Goal: Information Seeking & Learning: Check status

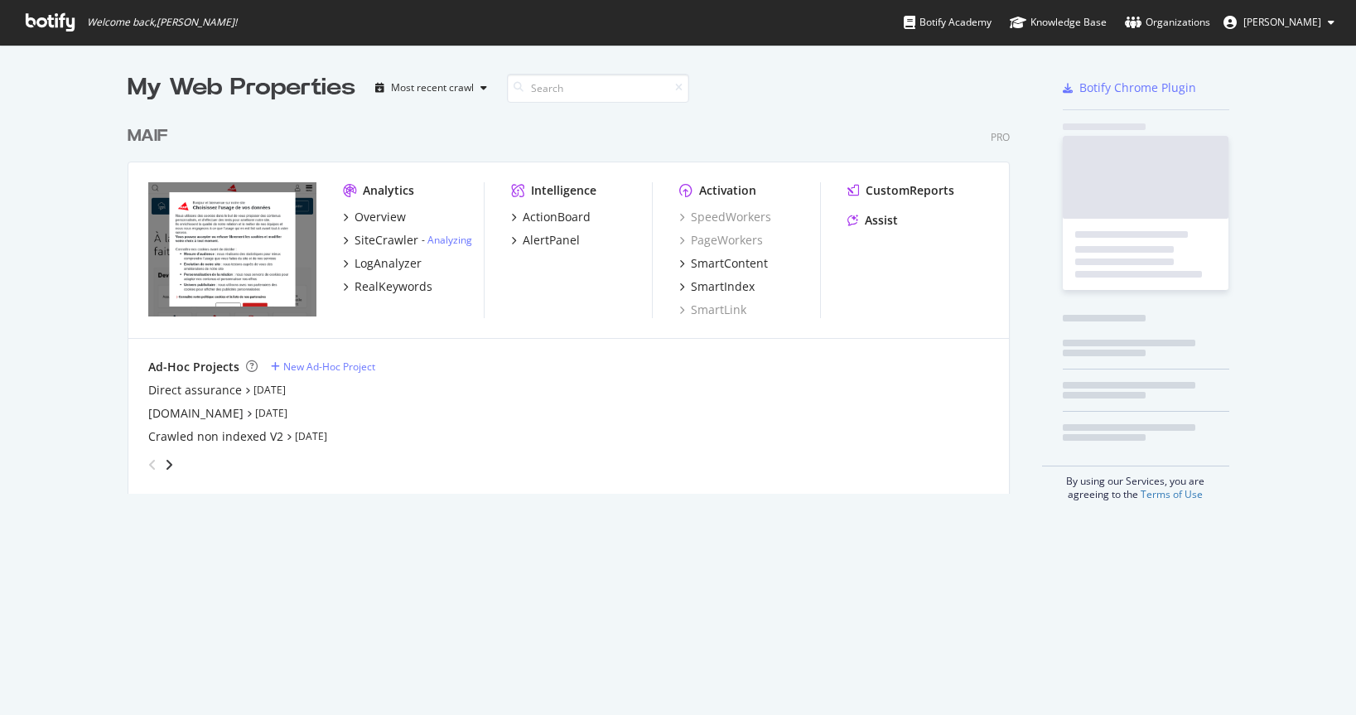
scroll to position [702, 1331]
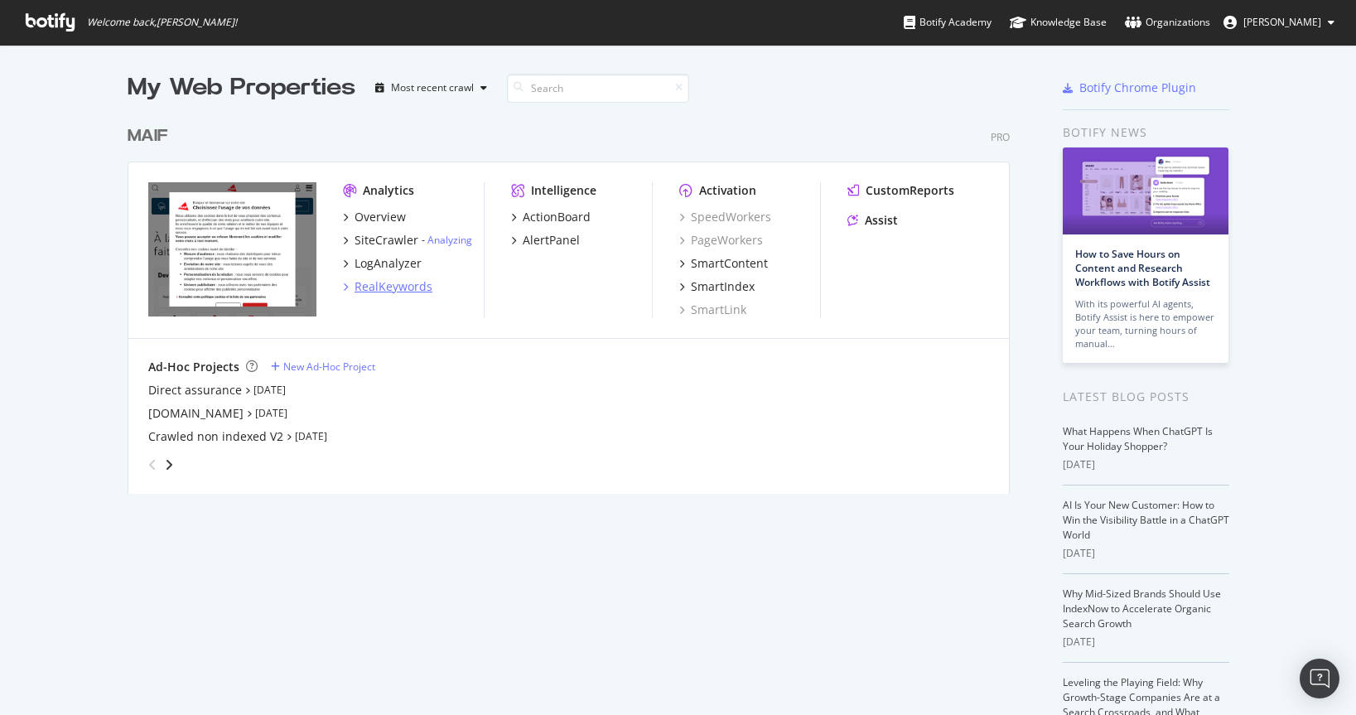
click at [398, 278] on div "RealKeywords" at bounding box center [393, 286] width 78 height 17
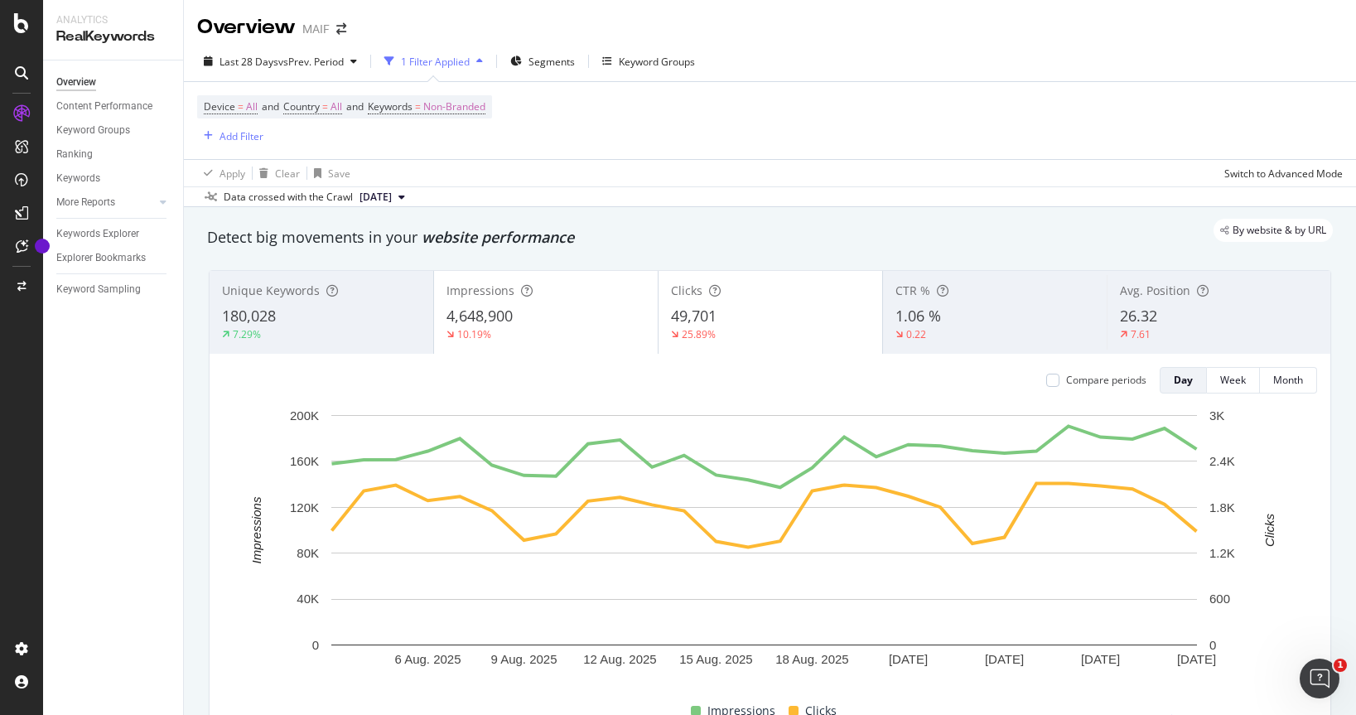
click at [505, 298] on div "Impressions" at bounding box center [545, 290] width 199 height 17
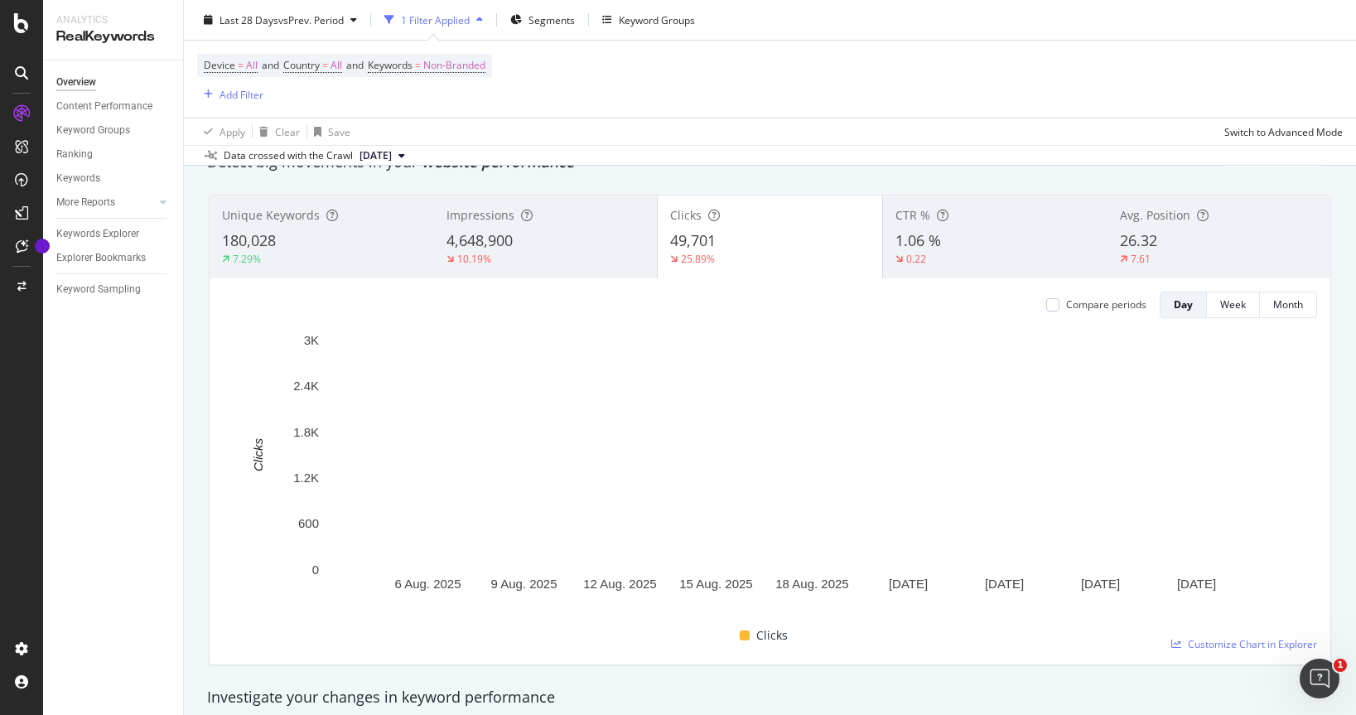
scroll to position [89, 0]
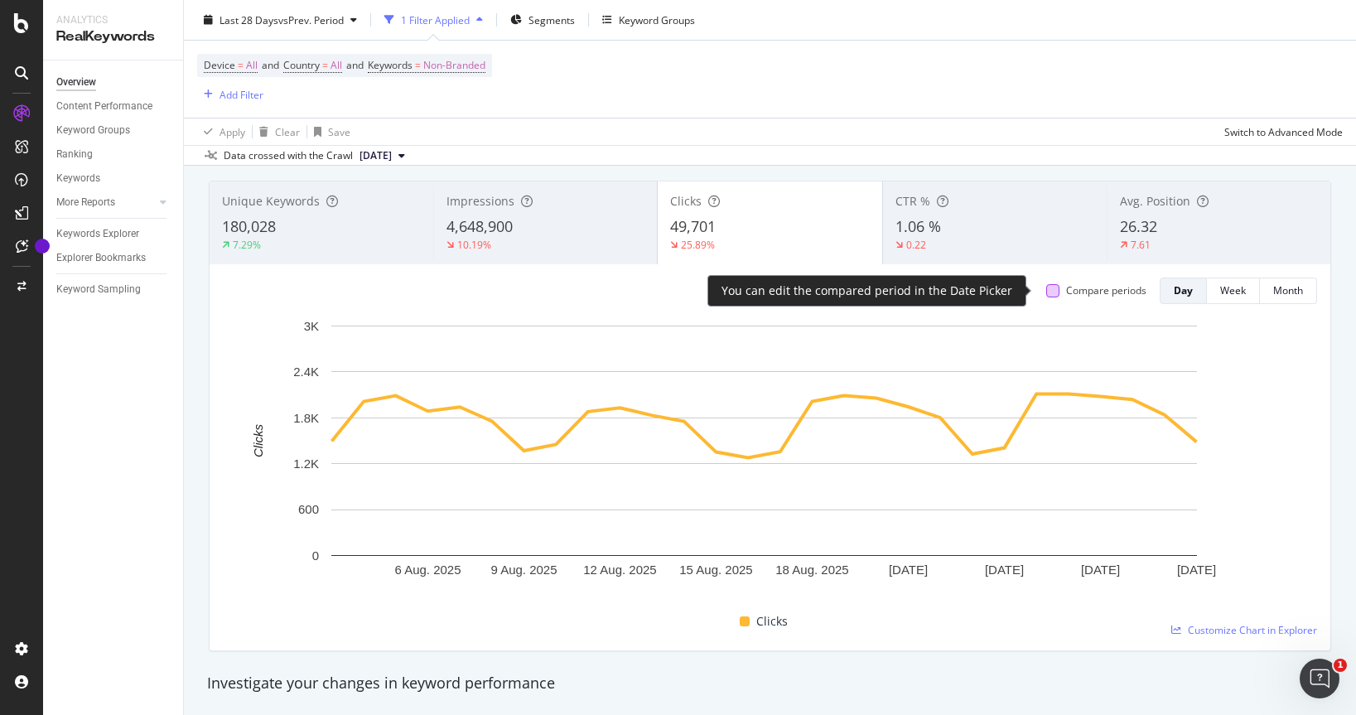
click at [1046, 292] on div at bounding box center [1052, 290] width 13 height 13
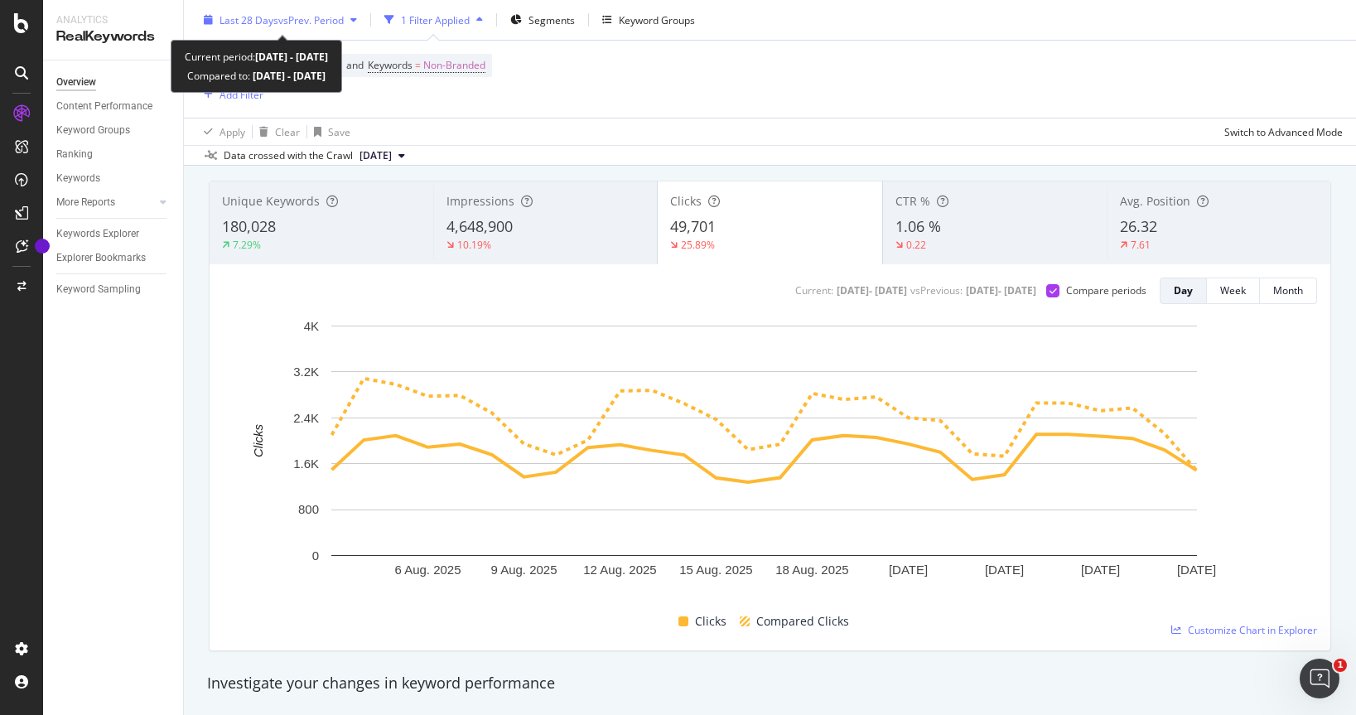
click at [329, 22] on span "vs Prev. Period" at bounding box center [310, 19] width 65 height 14
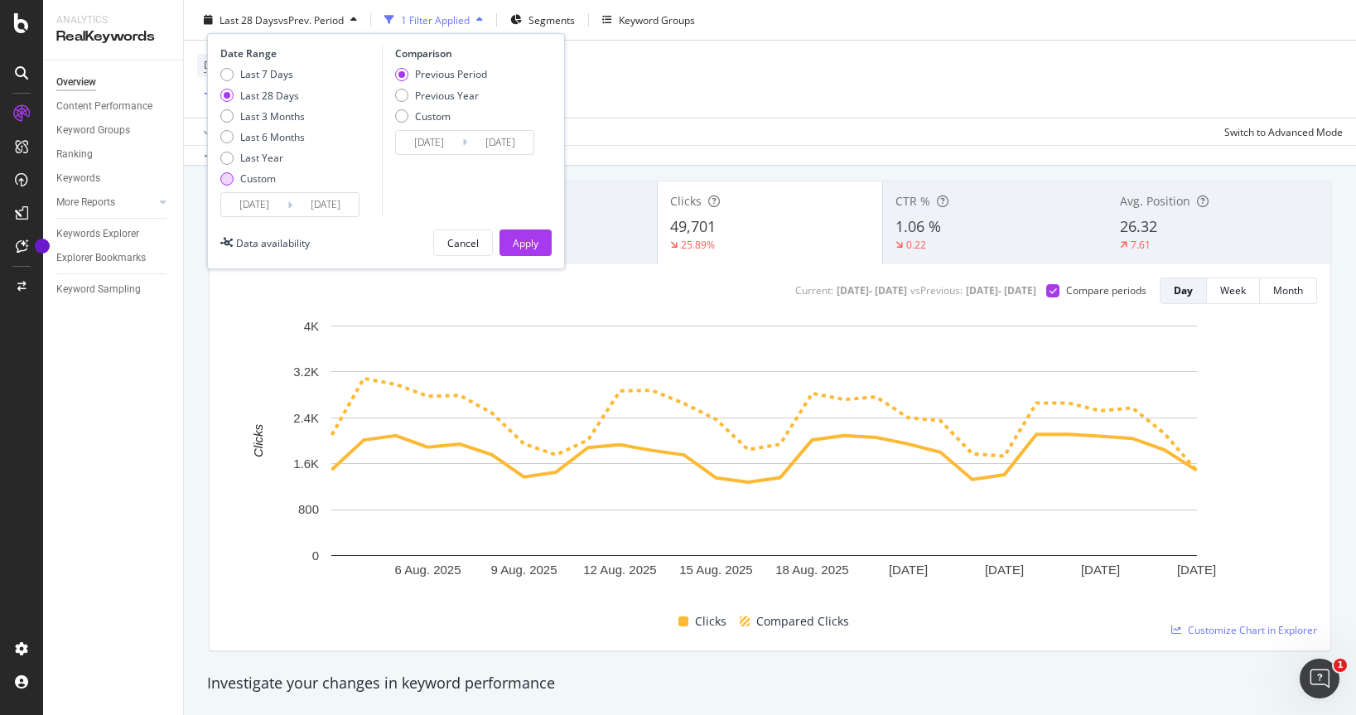
click at [257, 183] on div "Custom" at bounding box center [258, 178] width 36 height 14
click at [265, 219] on div "Date Range Last 7 Days Last 28 Days Last 3 Months Last 6 Months Last Year Custo…" at bounding box center [386, 151] width 358 height 236
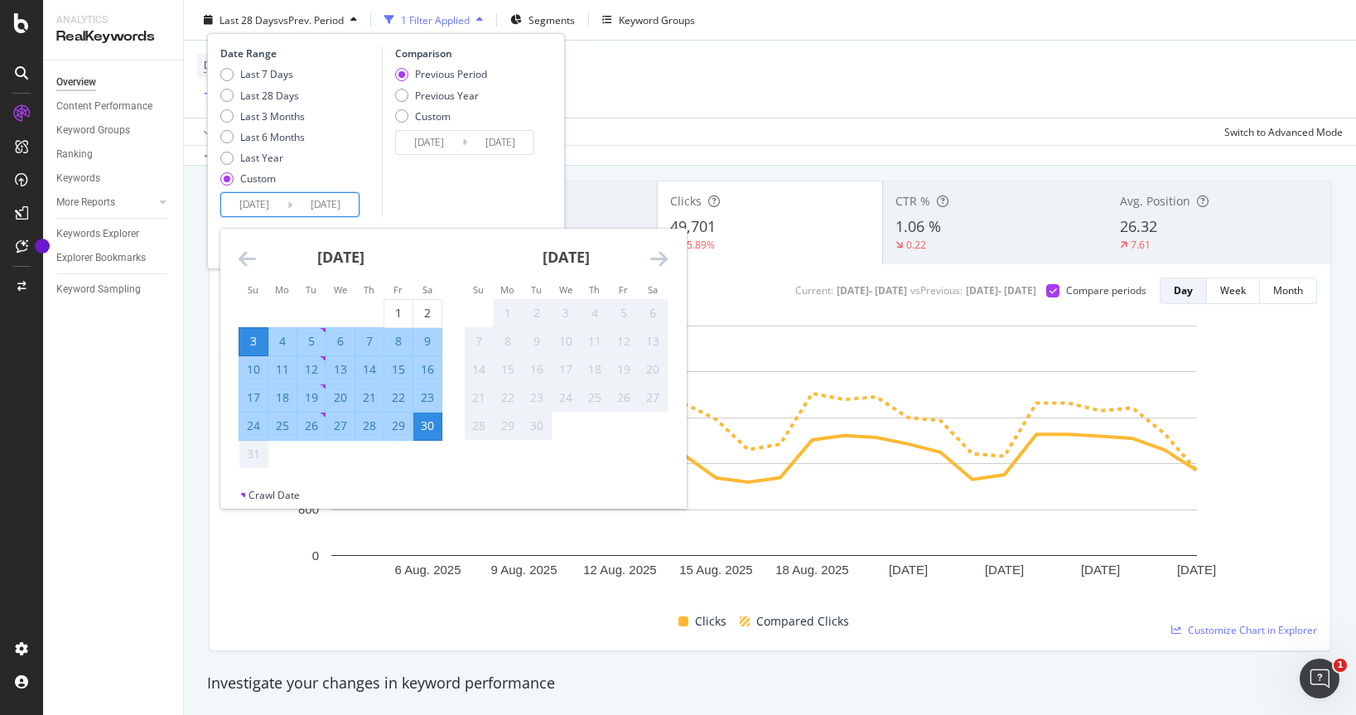
click at [267, 206] on input "[DATE]" at bounding box center [254, 204] width 66 height 23
drag, startPoint x: 393, startPoint y: 311, endPoint x: 410, endPoint y: 348, distance: 41.1
click at [393, 311] on div "1" at bounding box center [398, 313] width 28 height 17
type input "[DATE]"
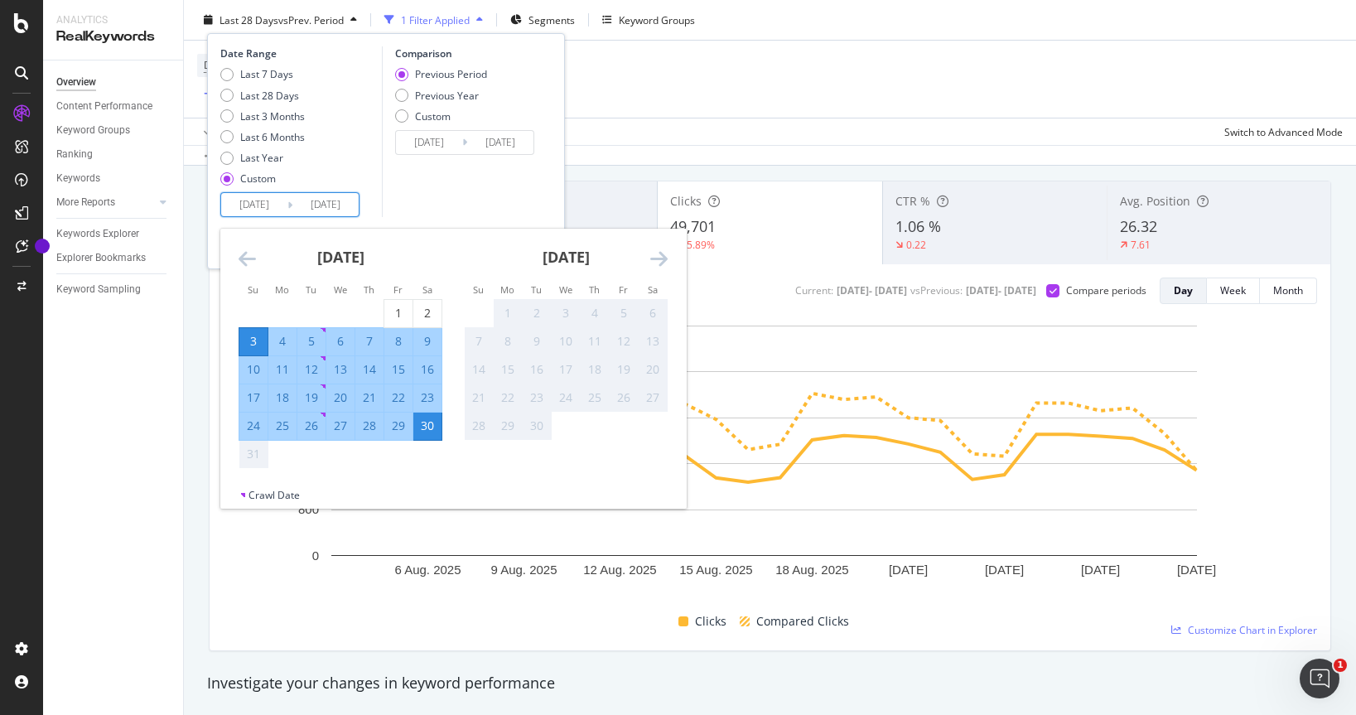
type input "[DATE]"
click at [426, 425] on div "30" at bounding box center [427, 425] width 28 height 17
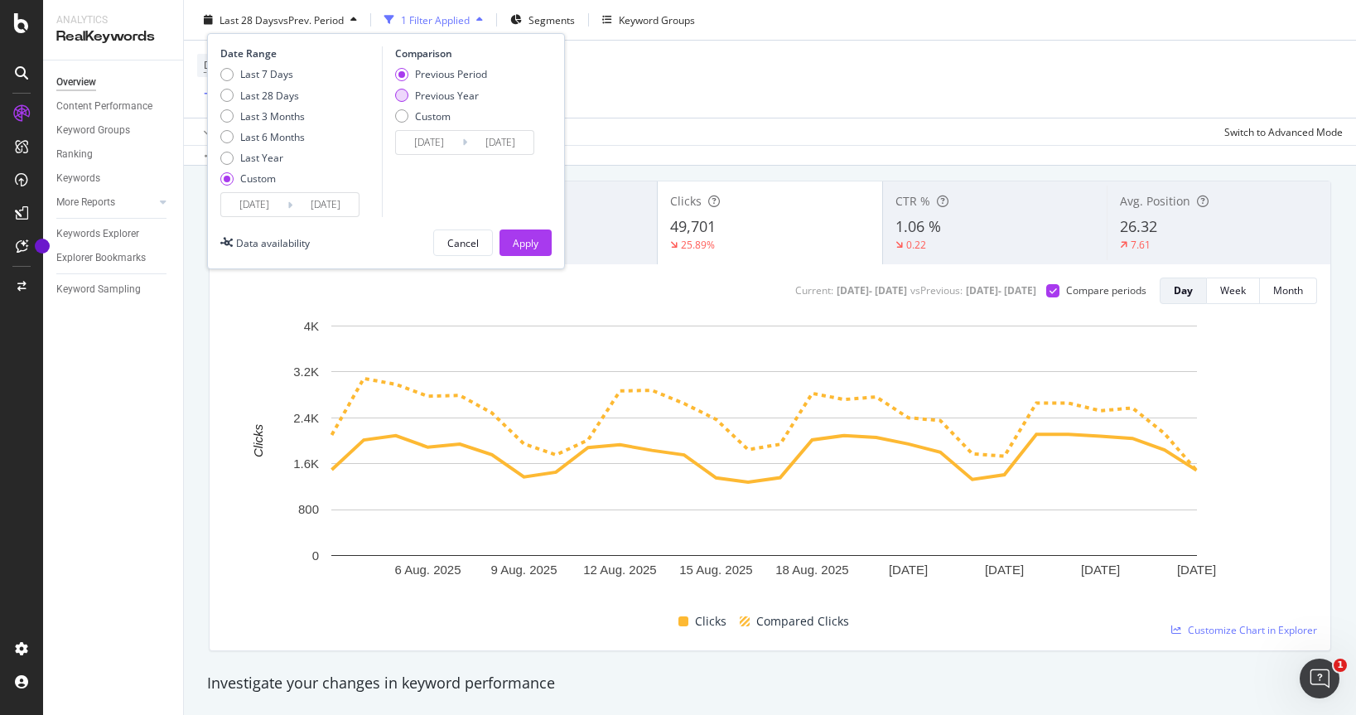
click at [439, 96] on div "Previous Year" at bounding box center [447, 95] width 64 height 14
type input "[DATE]"
click at [527, 229] on button "Apply" at bounding box center [525, 242] width 52 height 27
